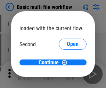
click at [67, 63] on span "Open" at bounding box center [73, 66] width 12 height 6
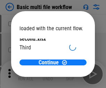
scroll to position [20, 0]
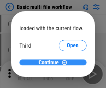
click at [51, 63] on span "Continue" at bounding box center [49, 63] width 20 height 6
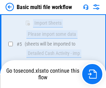
scroll to position [243, 0]
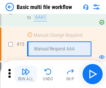
click at [26, 74] on img "button" at bounding box center [26, 72] width 8 height 8
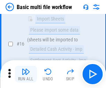
click at [26, 74] on img "button" at bounding box center [26, 72] width 8 height 8
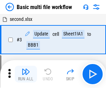
click at [26, 74] on img "button" at bounding box center [26, 72] width 8 height 8
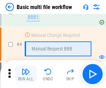
click at [26, 74] on img "button" at bounding box center [26, 72] width 8 height 8
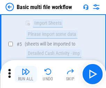
click at [26, 74] on img "button" at bounding box center [26, 72] width 8 height 8
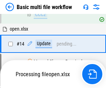
scroll to position [365, 0]
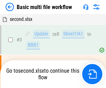
scroll to position [28, 0]
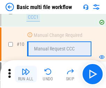
click at [26, 74] on img "button" at bounding box center [26, 72] width 8 height 8
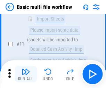
click at [26, 74] on img "button" at bounding box center [26, 72] width 8 height 8
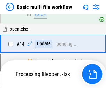
scroll to position [365, 0]
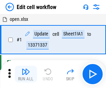
click at [26, 74] on img "button" at bounding box center [26, 72] width 8 height 8
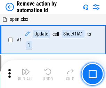
scroll to position [26, 0]
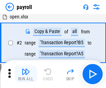
click at [26, 74] on img "button" at bounding box center [26, 72] width 8 height 8
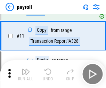
scroll to position [86, 0]
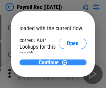
click at [51, 62] on span "Continue" at bounding box center [49, 63] width 20 height 6
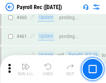
scroll to position [3721, 0]
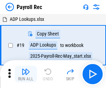
click at [26, 74] on img "button" at bounding box center [26, 72] width 8 height 8
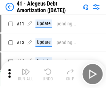
click at [26, 74] on img "button" at bounding box center [26, 72] width 8 height 8
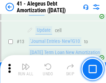
scroll to position [86, 0]
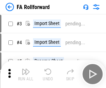
click at [26, 69] on img "button" at bounding box center [26, 72] width 8 height 8
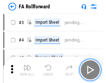
scroll to position [11, 0]
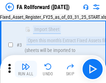
click at [26, 69] on img "button" at bounding box center [26, 66] width 8 height 8
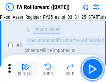
scroll to position [64, 0]
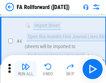
click at [26, 69] on img "button" at bounding box center [26, 66] width 8 height 8
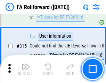
scroll to position [3323, 0]
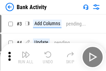
click at [26, 57] on img "button" at bounding box center [26, 54] width 8 height 8
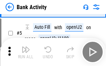
scroll to position [37, 0]
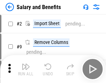
click at [26, 69] on img "button" at bounding box center [26, 66] width 8 height 8
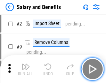
scroll to position [9, 0]
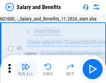
click at [26, 69] on img "button" at bounding box center [26, 66] width 8 height 8
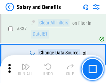
scroll to position [3269, 0]
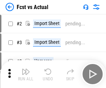
click at [26, 69] on img "button" at bounding box center [26, 72] width 8 height 8
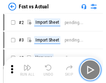
scroll to position [9, 0]
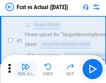
click at [26, 69] on img "button" at bounding box center [26, 66] width 8 height 8
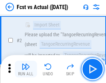
scroll to position [65, 0]
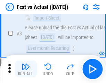
click at [26, 69] on img "button" at bounding box center [26, 66] width 8 height 8
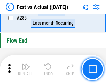
scroll to position [3305, 0]
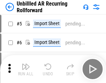
click at [26, 69] on img "button" at bounding box center [26, 66] width 8 height 8
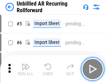
scroll to position [15, 0]
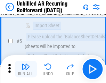
click at [26, 69] on img "button" at bounding box center [26, 66] width 8 height 8
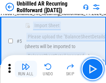
scroll to position [66, 0]
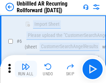
click at [26, 69] on img "button" at bounding box center [26, 66] width 8 height 8
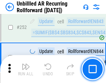
scroll to position [2372, 0]
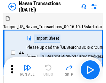
scroll to position [11, 0]
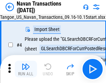
click at [26, 69] on img "button" at bounding box center [26, 66] width 8 height 8
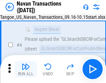
click at [26, 69] on img "button" at bounding box center [26, 66] width 8 height 8
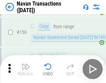
scroll to position [2264, 0]
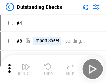
click at [26, 69] on img "button" at bounding box center [26, 66] width 8 height 8
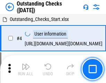
scroll to position [29, 0]
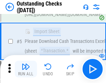
click at [26, 69] on img "button" at bounding box center [26, 66] width 8 height 8
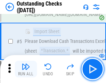
scroll to position [73, 0]
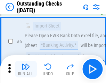
click at [26, 69] on img "button" at bounding box center [26, 66] width 8 height 8
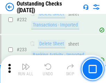
scroll to position [2120, 0]
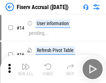
click at [26, 69] on img "button" at bounding box center [26, 66] width 8 height 8
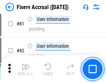
scroll to position [918, 0]
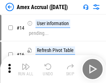
click at [26, 69] on img "button" at bounding box center [26, 66] width 8 height 8
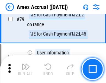
scroll to position [906, 0]
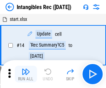
click at [26, 74] on img "button" at bounding box center [26, 72] width 8 height 8
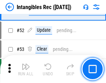
scroll to position [272, 0]
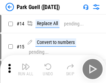
click at [26, 69] on img "button" at bounding box center [26, 66] width 8 height 8
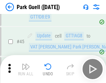
scroll to position [873, 0]
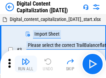
click at [26, 59] on img "button" at bounding box center [26, 61] width 8 height 8
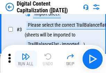
click at [26, 59] on img "button" at bounding box center [26, 56] width 8 height 8
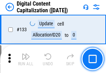
scroll to position [741, 0]
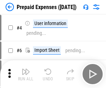
click at [26, 69] on img "button" at bounding box center [26, 72] width 8 height 8
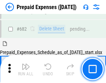
scroll to position [1879, 0]
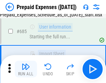
click at [26, 69] on img "button" at bounding box center [26, 66] width 8 height 8
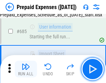
scroll to position [1920, 0]
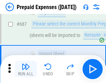
click at [26, 69] on img "button" at bounding box center [26, 66] width 8 height 8
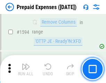
scroll to position [6798, 0]
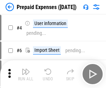
click at [26, 74] on img "button" at bounding box center [26, 72] width 8 height 8
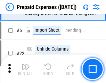
click at [26, 69] on img "button" at bounding box center [26, 66] width 8 height 8
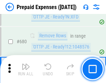
scroll to position [2431, 0]
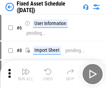
click at [26, 74] on img "button" at bounding box center [26, 72] width 8 height 8
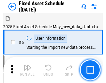
scroll to position [38, 0]
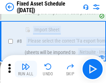
click at [26, 69] on img "button" at bounding box center [26, 66] width 8 height 8
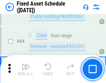
scroll to position [959, 0]
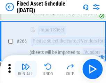
click at [26, 69] on img "button" at bounding box center [26, 66] width 8 height 8
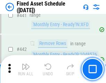
scroll to position [3121, 0]
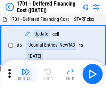
click at [26, 74] on img "button" at bounding box center [26, 72] width 8 height 8
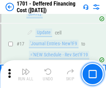
scroll to position [84, 0]
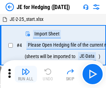
click at [26, 69] on img "button" at bounding box center [26, 72] width 8 height 8
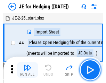
scroll to position [1, 0]
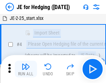
click at [26, 69] on img "button" at bounding box center [26, 66] width 8 height 8
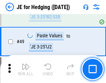
scroll to position [452, 0]
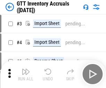
click at [26, 69] on img "button" at bounding box center [26, 72] width 8 height 8
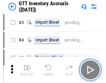
scroll to position [1, 0]
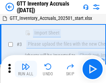
click at [26, 69] on img "button" at bounding box center [26, 66] width 8 height 8
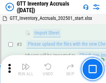
scroll to position [45, 0]
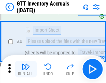
click at [26, 69] on img "button" at bounding box center [26, 66] width 8 height 8
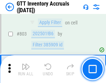
scroll to position [5300, 0]
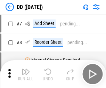
click at [26, 74] on img "button" at bounding box center [26, 72] width 8 height 8
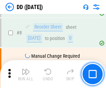
scroll to position [67, 0]
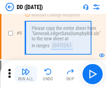
click at [26, 74] on img "button" at bounding box center [26, 72] width 8 height 8
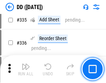
scroll to position [3124, 0]
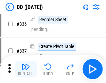
click at [26, 69] on img "button" at bounding box center [26, 66] width 8 height 8
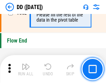
scroll to position [3342, 0]
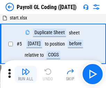
click at [26, 74] on img "button" at bounding box center [26, 72] width 8 height 8
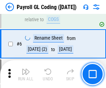
scroll to position [84, 0]
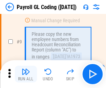
click at [26, 74] on img "button" at bounding box center [26, 72] width 8 height 8
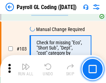
scroll to position [1638, 0]
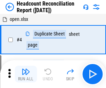
click at [26, 74] on img "button" at bounding box center [26, 72] width 8 height 8
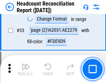
scroll to position [643, 0]
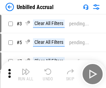
click at [26, 74] on img "button" at bounding box center [26, 72] width 8 height 8
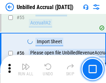
scroll to position [729, 0]
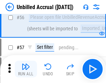
click at [26, 69] on img "button" at bounding box center [26, 66] width 8 height 8
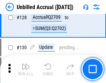
scroll to position [2080, 0]
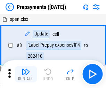
click at [26, 74] on img "button" at bounding box center [26, 72] width 8 height 8
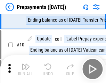
scroll to position [44, 0]
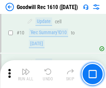
scroll to position [119, 0]
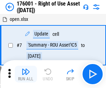
click at [26, 74] on img "button" at bounding box center [26, 72] width 8 height 8
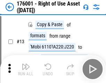
scroll to position [45, 0]
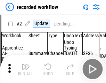
click at [26, 69] on img "button" at bounding box center [26, 66] width 8 height 8
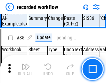
scroll to position [2182, 0]
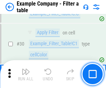
scroll to position [639, 0]
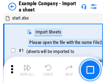
scroll to position [11, 0]
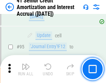
scroll to position [553, 0]
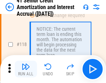
click at [26, 69] on img "button" at bounding box center [26, 66] width 8 height 8
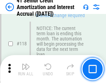
scroll to position [659, 0]
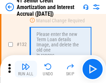
click at [26, 69] on img "button" at bounding box center [26, 66] width 8 height 8
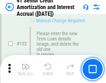
scroll to position [730, 0]
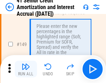
click at [26, 69] on img "button" at bounding box center [26, 66] width 8 height 8
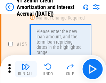
click at [26, 69] on img "button" at bounding box center [26, 66] width 8 height 8
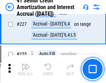
scroll to position [1564, 0]
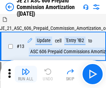
click at [26, 69] on img "button" at bounding box center [26, 72] width 8 height 8
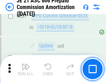
scroll to position [1285, 0]
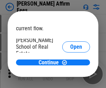
click at [71, 81] on span "Open" at bounding box center [77, 84] width 12 height 6
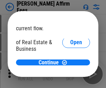
click at [71, 73] on span "Open" at bounding box center [77, 76] width 12 height 6
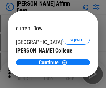
click at [71, 65] on span "Open" at bounding box center [77, 68] width 12 height 6
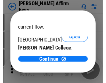
scroll to position [110, 0]
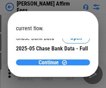
click at [51, 62] on span "Continue" at bounding box center [49, 63] width 20 height 6
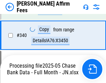
scroll to position [1511, 0]
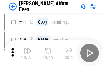
scroll to position [7, 0]
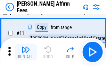
click at [26, 52] on img "button" at bounding box center [26, 49] width 8 height 8
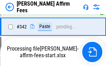
scroll to position [1596, 0]
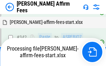
scroll to position [1560, 0]
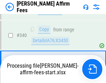
scroll to position [1511, 0]
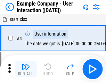
click at [26, 69] on img "button" at bounding box center [26, 66] width 8 height 8
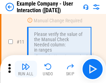
click at [26, 69] on img "button" at bounding box center [26, 66] width 8 height 8
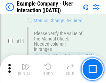
scroll to position [151, 0]
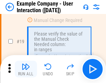
click at [26, 69] on img "button" at bounding box center [26, 66] width 8 height 8
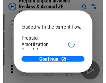
scroll to position [42, 0]
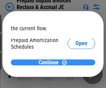
click at [51, 62] on span "Continue" at bounding box center [49, 63] width 20 height 6
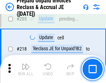
scroll to position [905, 0]
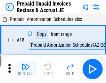
click at [26, 69] on img "button" at bounding box center [26, 66] width 8 height 8
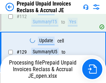
scroll to position [499, 0]
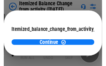
scroll to position [51, 0]
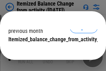
click at [51, 51] on span "Continue" at bounding box center [49, 54] width 20 height 6
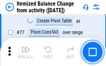
scroll to position [683, 0]
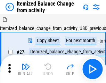
scroll to position [11, 0]
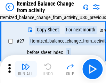
click at [26, 69] on img "button" at bounding box center [26, 66] width 8 height 8
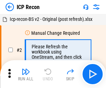
scroll to position [3, 0]
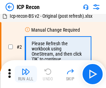
click at [26, 74] on img "button" at bounding box center [26, 72] width 8 height 8
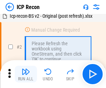
click at [26, 74] on img "button" at bounding box center [26, 72] width 8 height 8
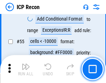
scroll to position [609, 0]
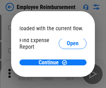
click at [67, 81] on span "Open" at bounding box center [73, 84] width 12 height 6
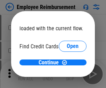
scroll to position [41, 0]
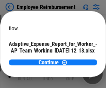
click at [78, 59] on span "Open" at bounding box center [84, 62] width 12 height 6
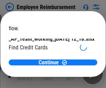
scroll to position [73, 0]
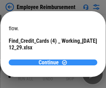
click at [51, 62] on span "Continue" at bounding box center [49, 63] width 20 height 6
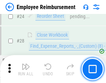
scroll to position [326, 0]
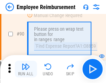
click at [26, 69] on img "button" at bounding box center [26, 66] width 8 height 8
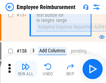
click at [26, 69] on img "button" at bounding box center [26, 66] width 8 height 8
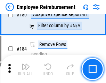
scroll to position [1775, 0]
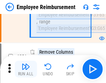
click at [26, 69] on img "button" at bounding box center [26, 66] width 8 height 8
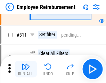
click at [26, 69] on img "button" at bounding box center [26, 66] width 8 height 8
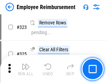
scroll to position [3589, 0]
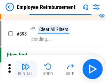
click at [26, 69] on img "button" at bounding box center [26, 66] width 8 height 8
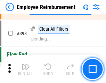
click at [26, 69] on img "button" at bounding box center [26, 66] width 8 height 8
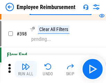
click at [26, 69] on img "button" at bounding box center [26, 66] width 8 height 8
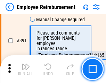
scroll to position [4239, 0]
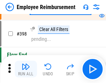
click at [26, 69] on img "button" at bounding box center [26, 66] width 8 height 8
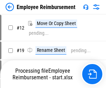
scroll to position [24, 0]
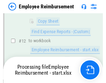
scroll to position [142, 0]
